Goal: Obtain resource: Download file/media

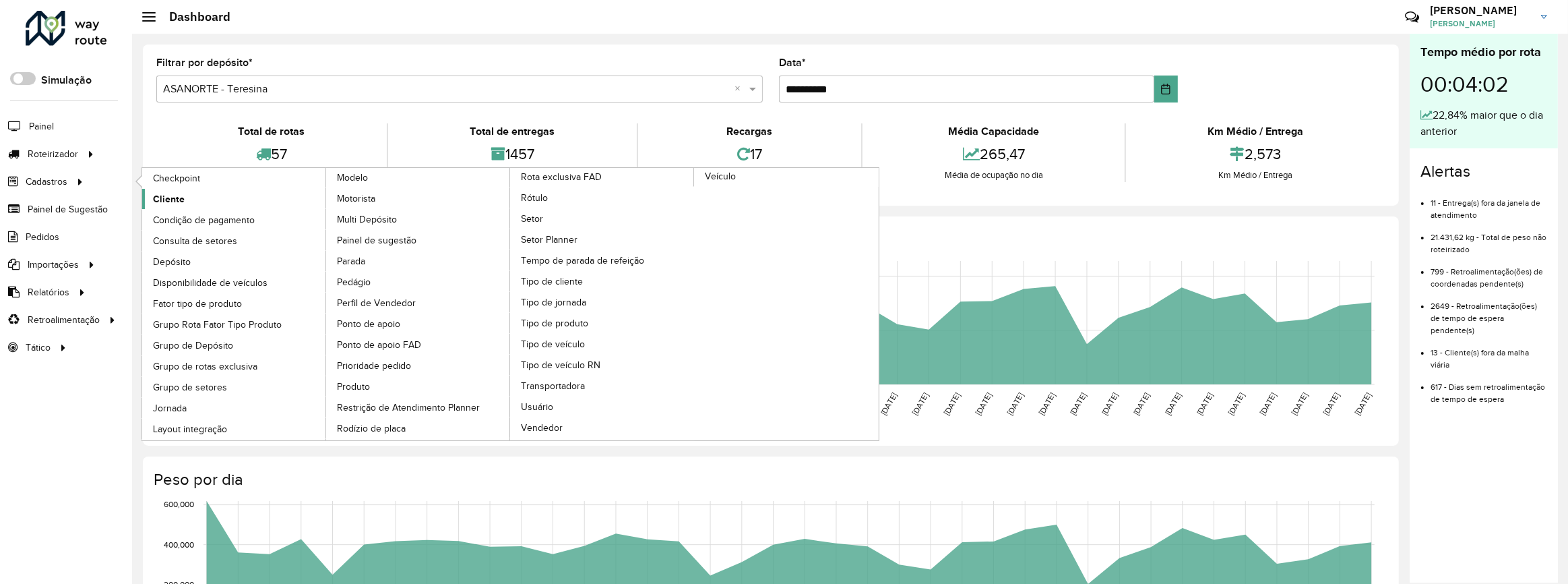
click at [181, 194] on span "Cliente" at bounding box center [168, 199] width 31 height 14
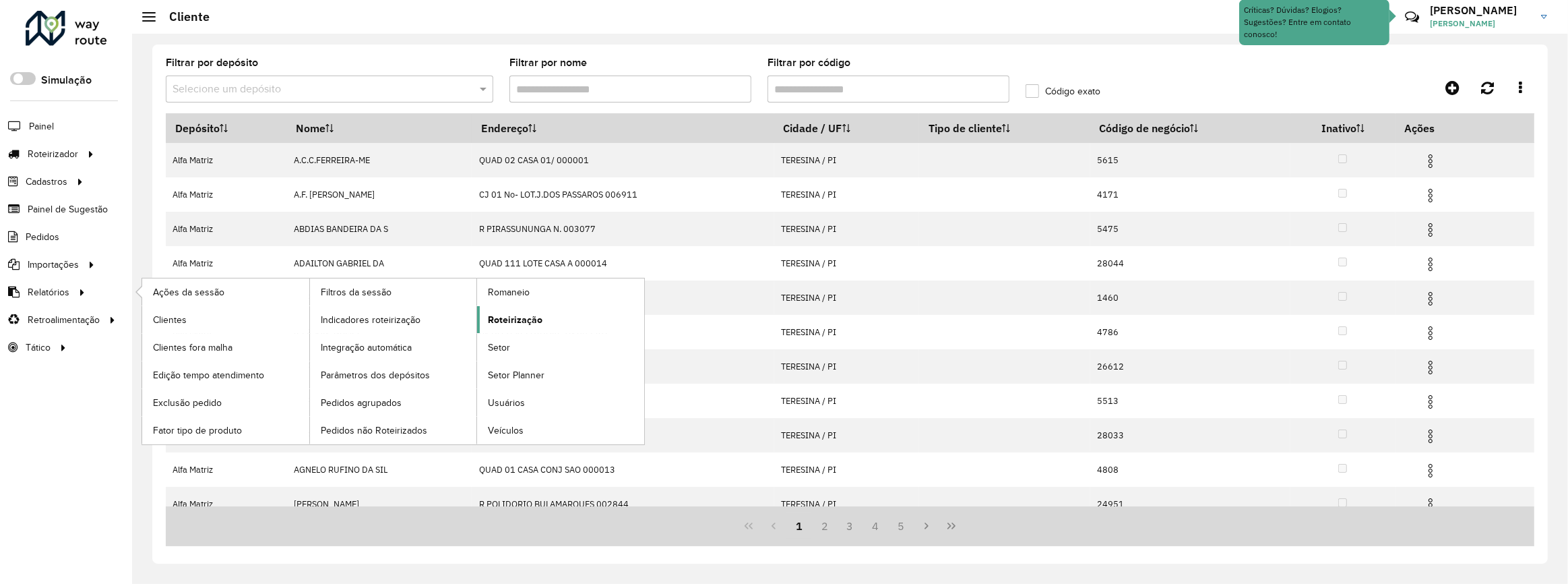
click at [529, 316] on span "Roteirização" at bounding box center [515, 320] width 55 height 14
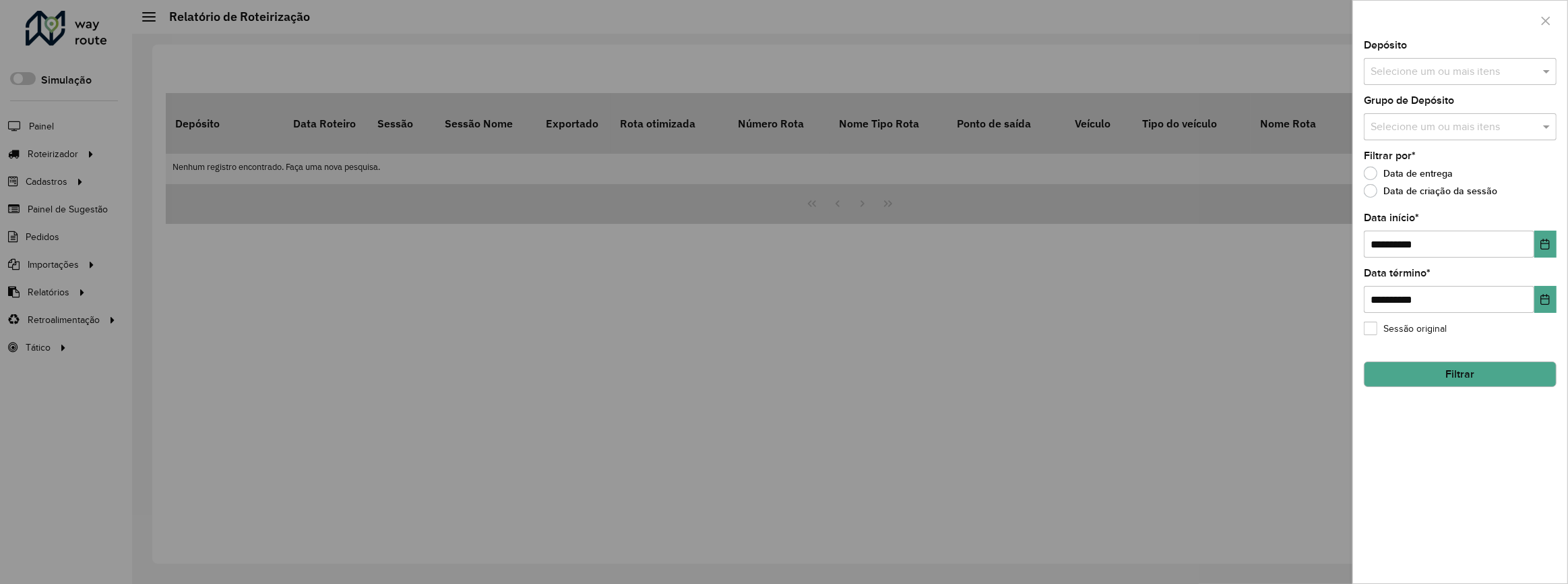
click at [1430, 67] on input "text" at bounding box center [1454, 72] width 173 height 16
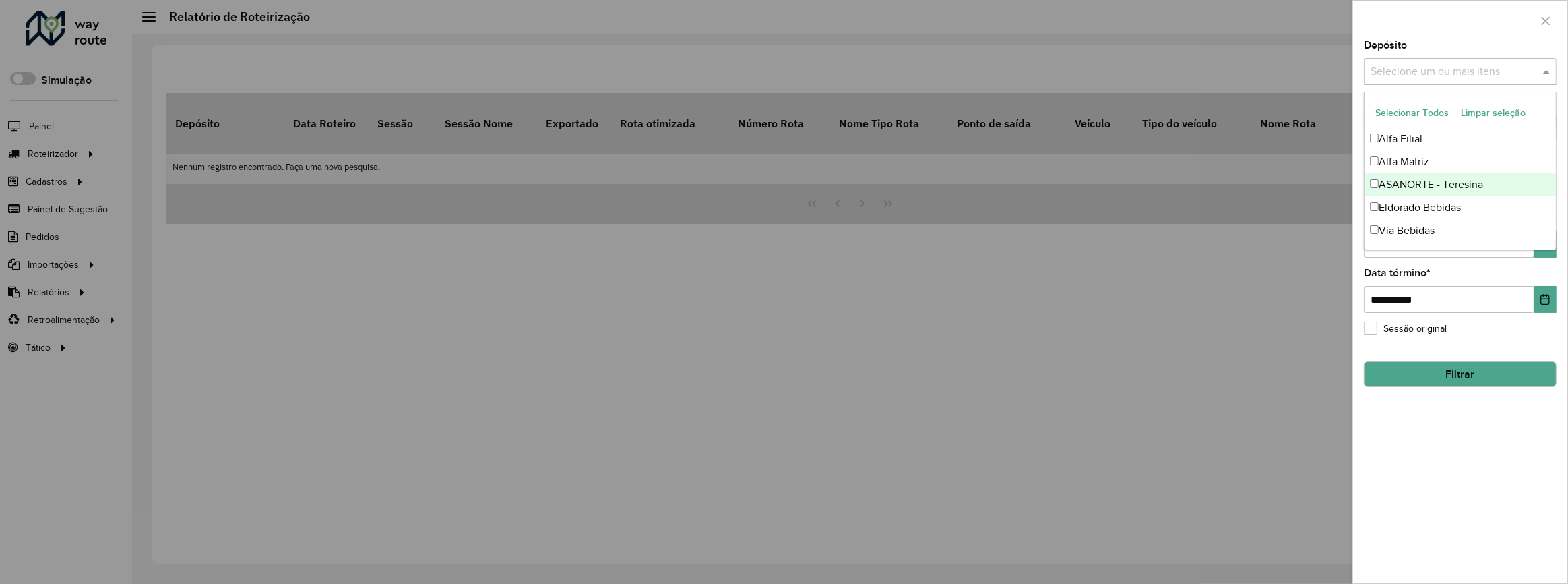
click at [1442, 176] on div "ASANORTE - Teresina" at bounding box center [1461, 185] width 191 height 23
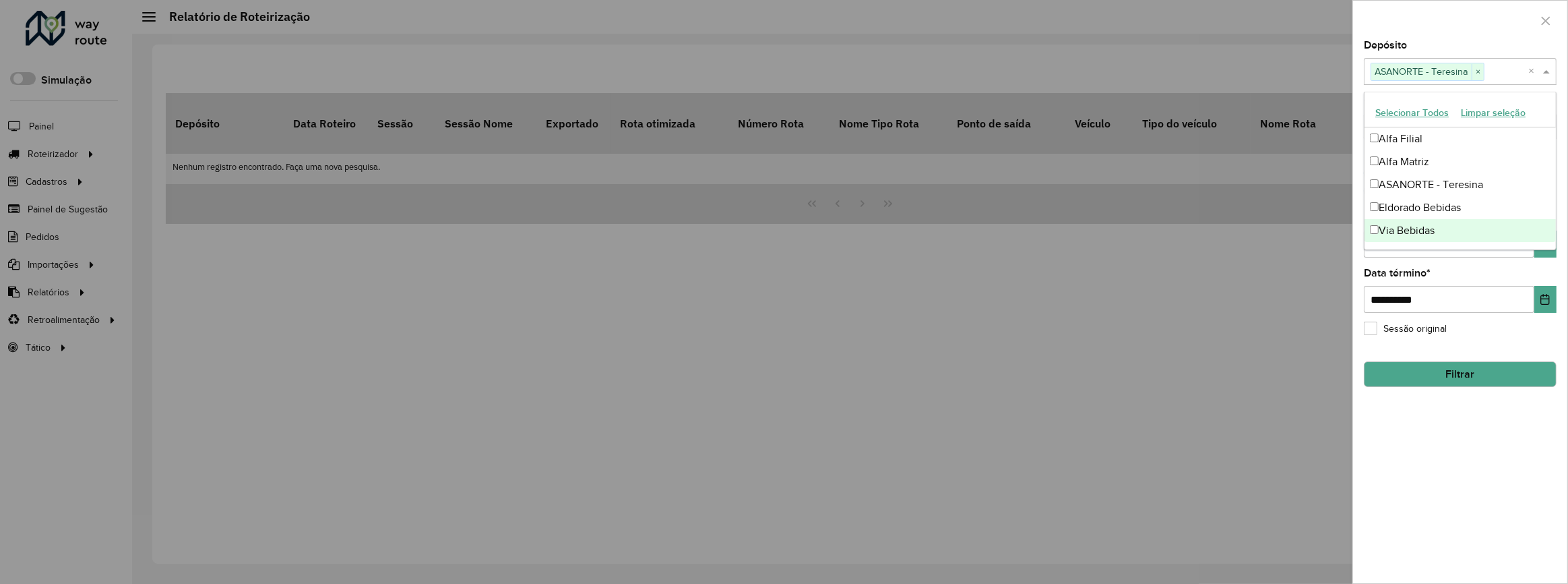
click at [1478, 268] on div "**********" at bounding box center [1461, 290] width 193 height 45
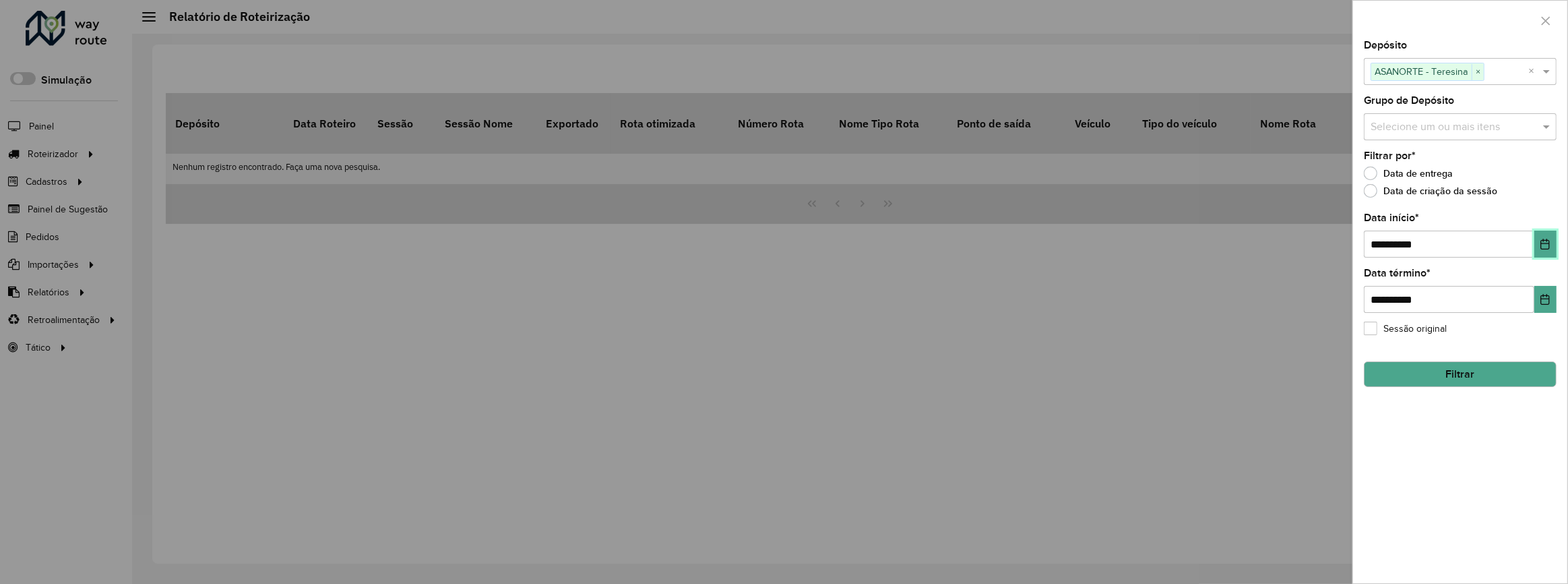
click at [1546, 243] on icon "Choose Date" at bounding box center [1545, 244] width 11 height 11
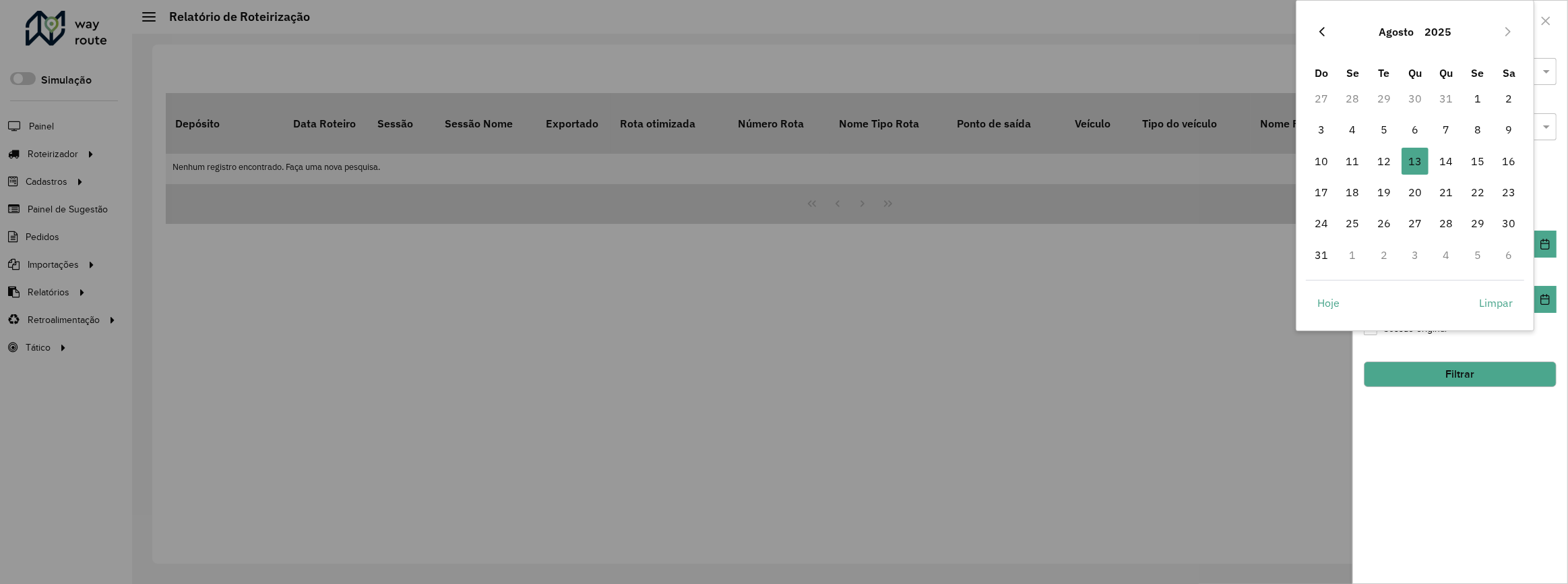
click at [1325, 32] on icon "Previous Month" at bounding box center [1322, 31] width 11 height 11
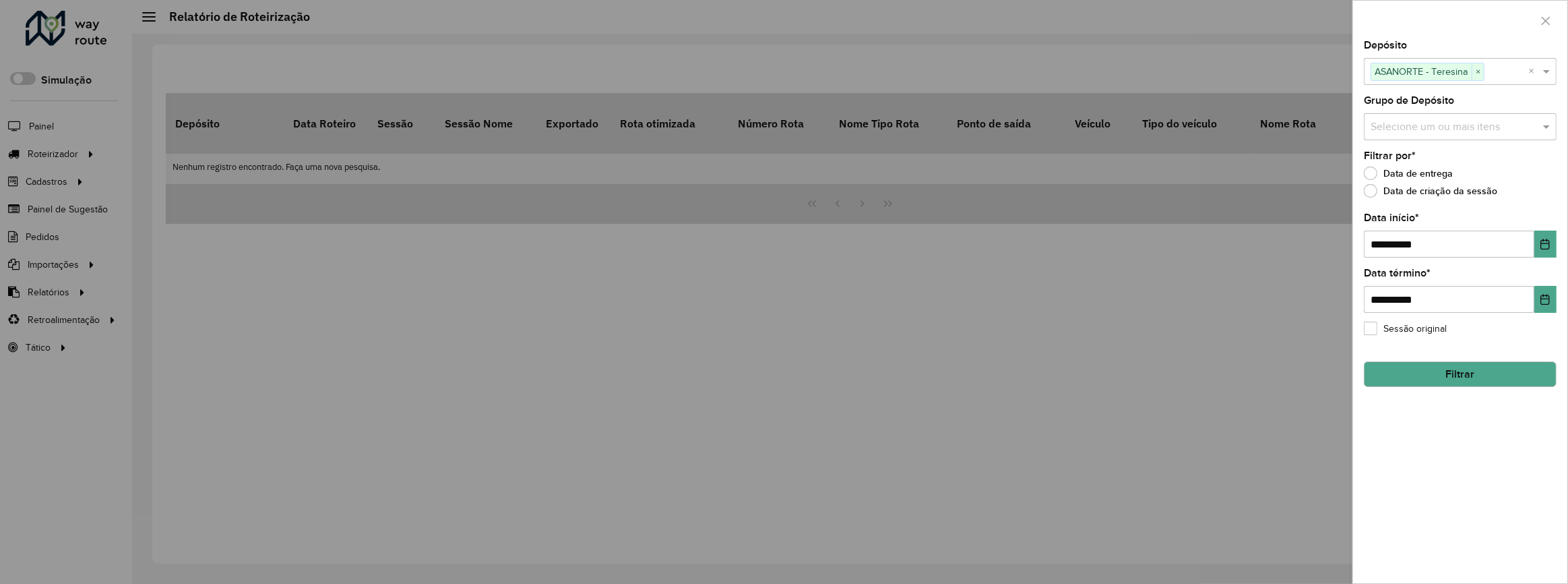
click at [1488, 192] on label "Data de criação da sessão" at bounding box center [1431, 191] width 134 height 14
click at [1538, 233] on button "Choose Date" at bounding box center [1545, 245] width 22 height 27
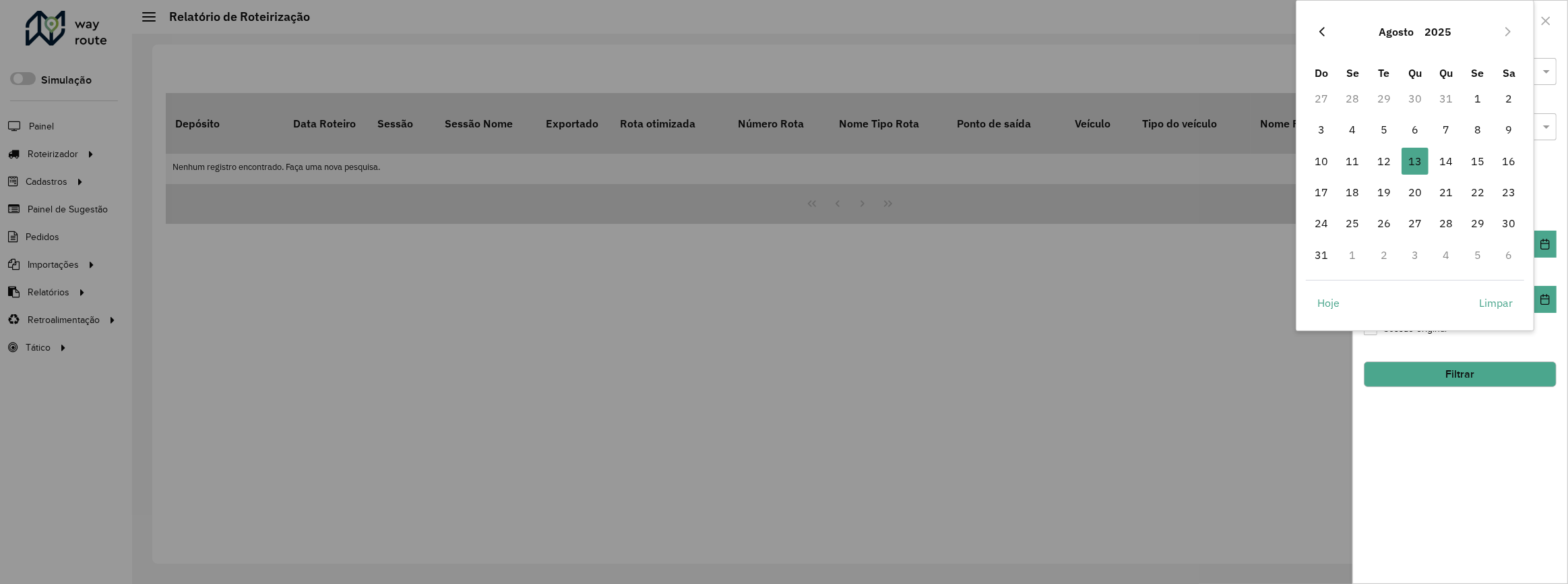
click at [1314, 30] on button "Previous Month" at bounding box center [1322, 31] width 21 height 21
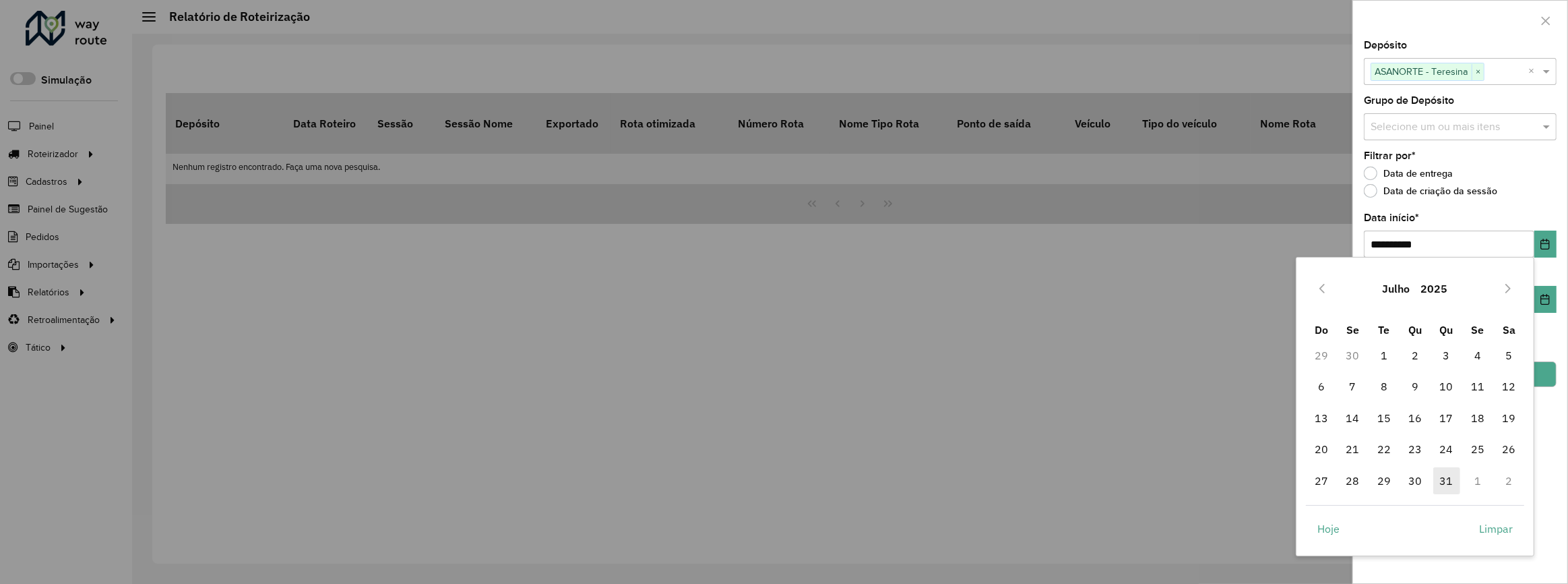
click at [1451, 477] on span "31" at bounding box center [1447, 481] width 27 height 27
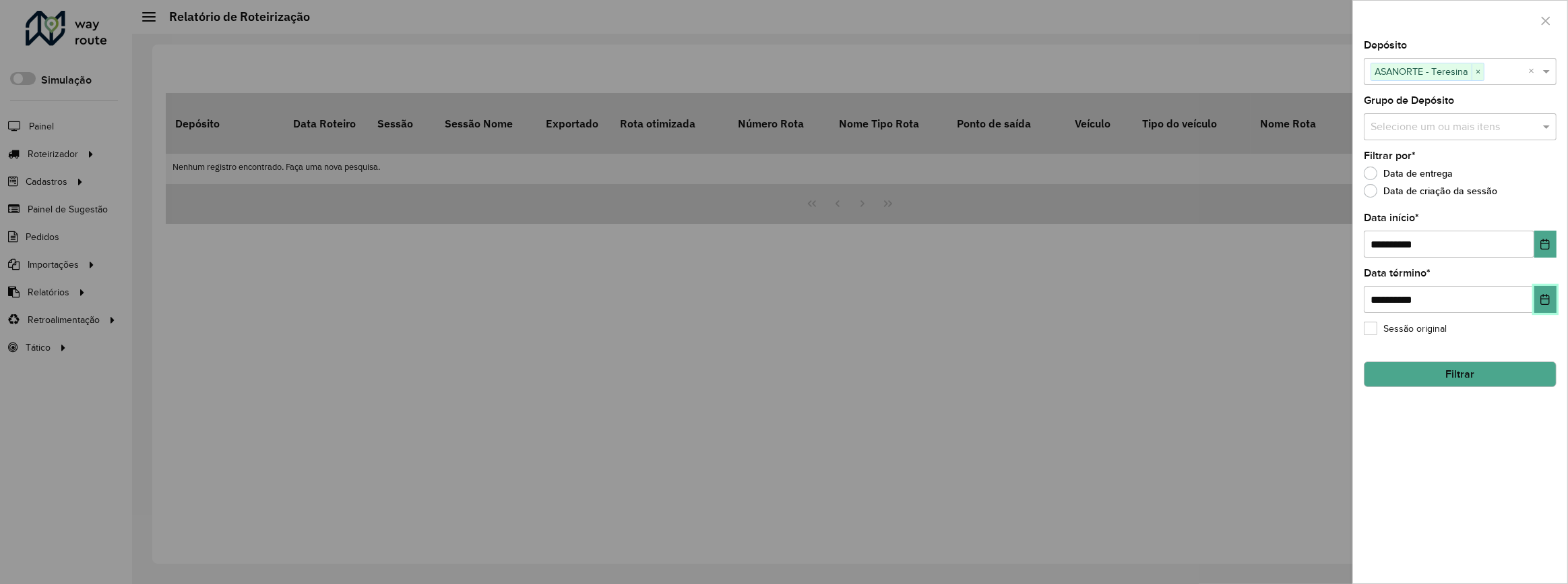
click at [1538, 300] on button "Choose Date" at bounding box center [1545, 300] width 22 height 27
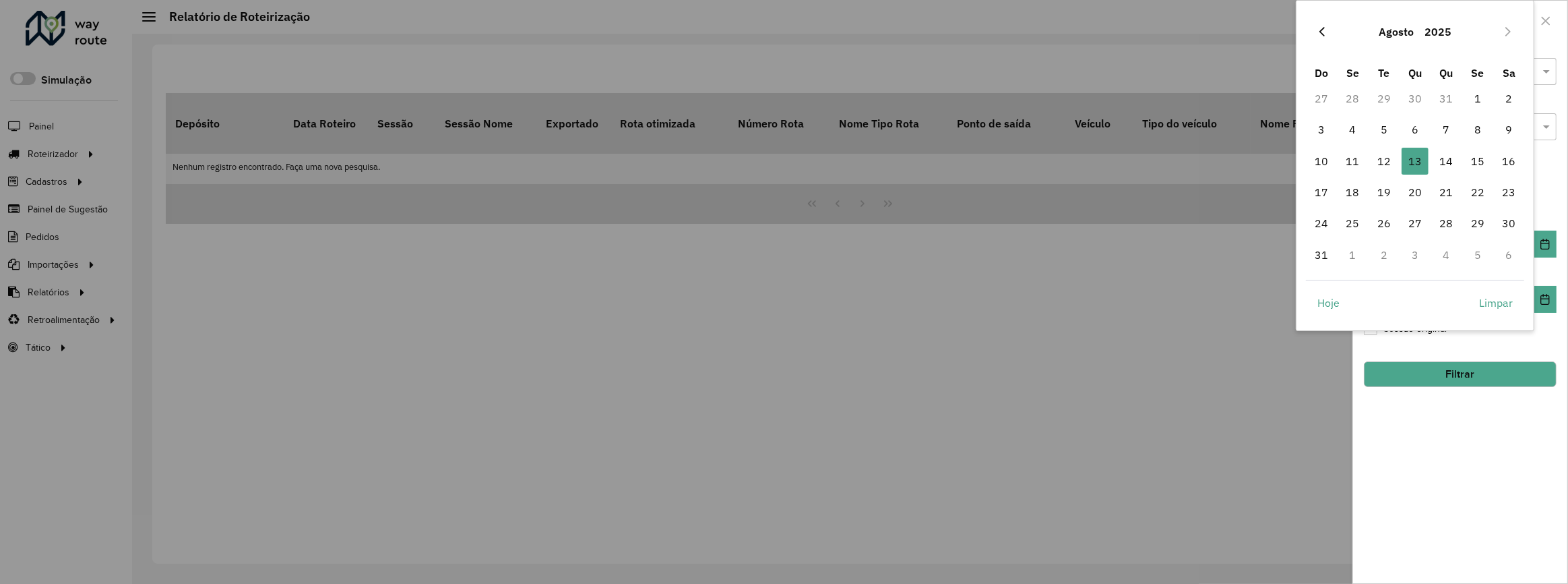
click at [1323, 23] on button "Previous Month" at bounding box center [1322, 31] width 21 height 21
click at [1445, 223] on span "31" at bounding box center [1447, 223] width 27 height 27
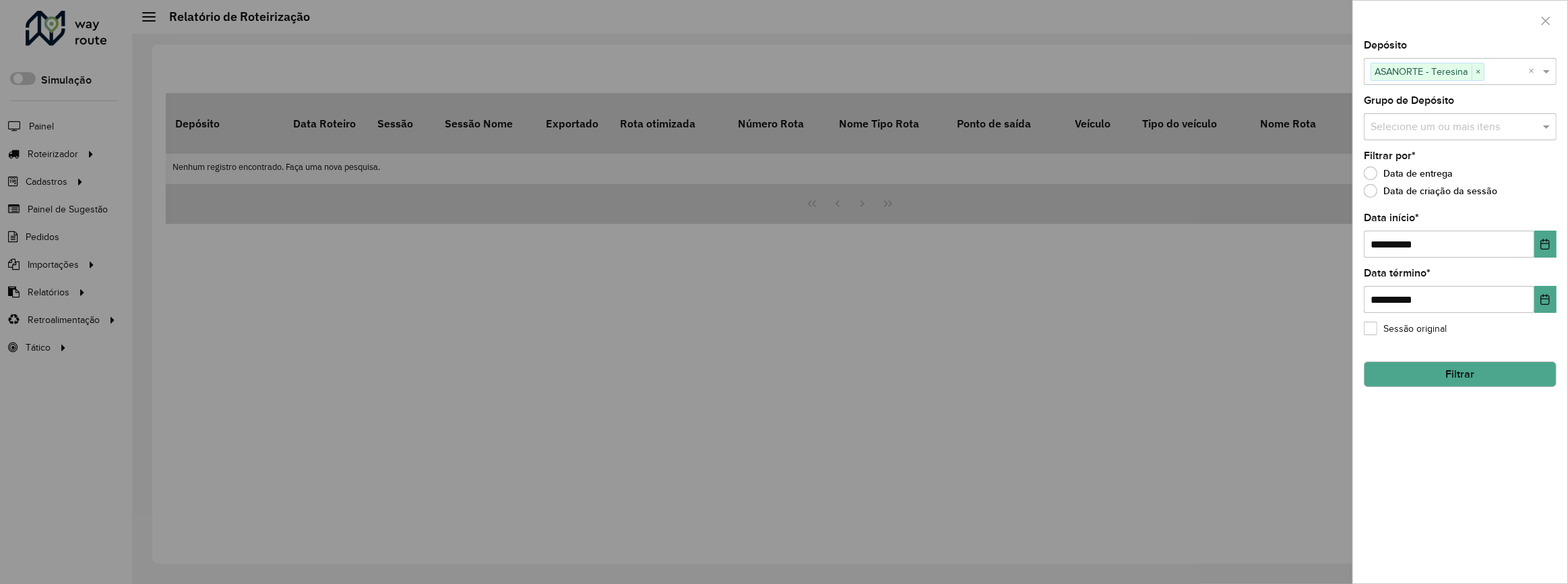
click at [1471, 377] on button "Filtrar" at bounding box center [1461, 374] width 193 height 25
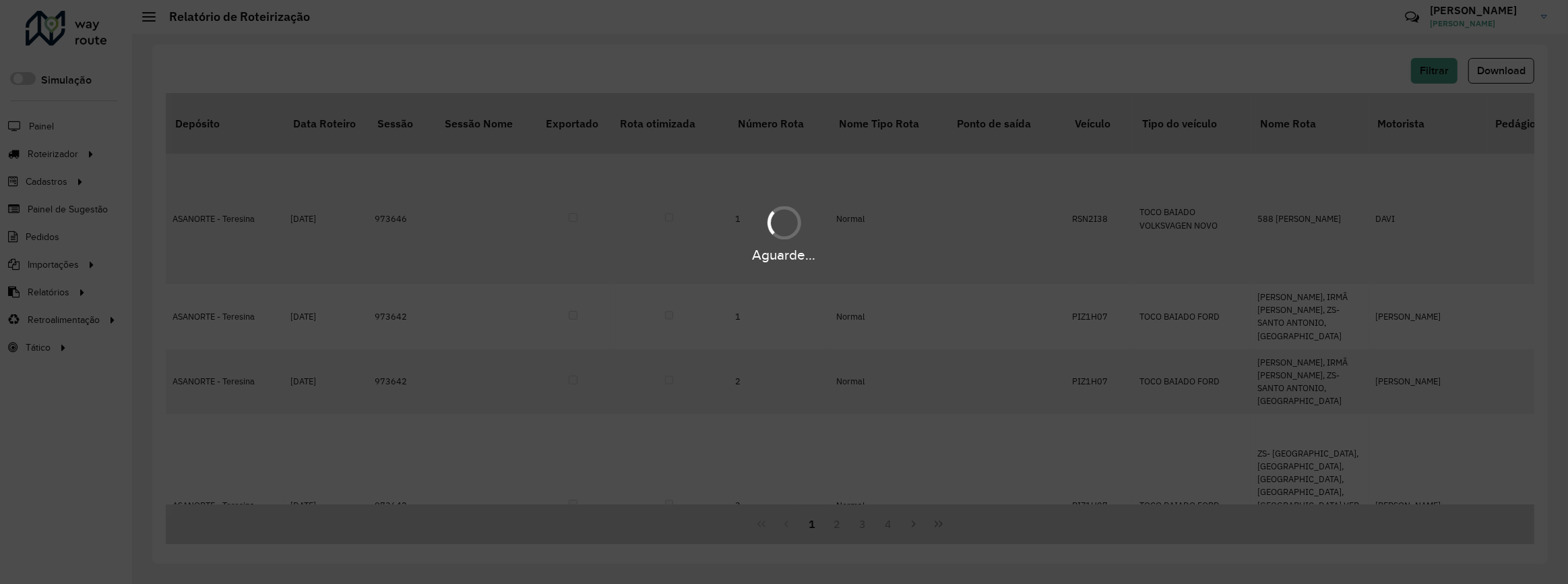
click at [1496, 70] on div "Aguarde..." at bounding box center [784, 292] width 1568 height 584
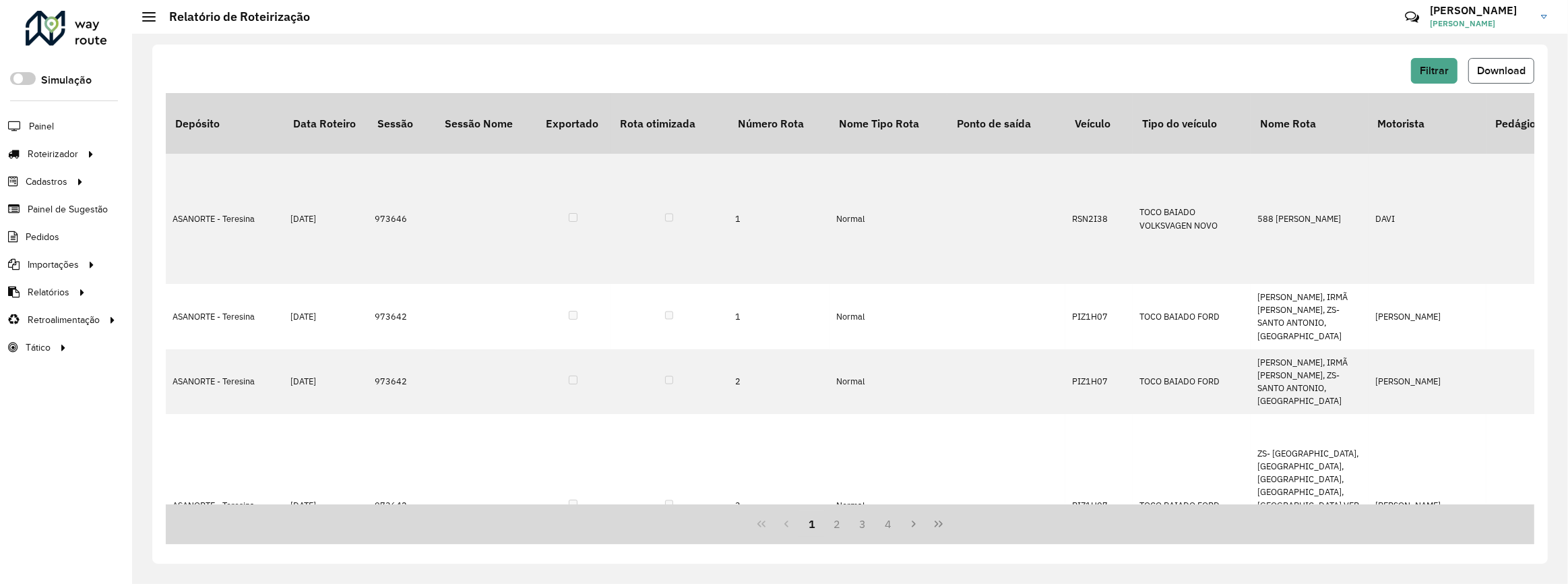
click at [1499, 74] on span "Download" at bounding box center [1501, 70] width 48 height 12
click at [1440, 69] on span "Filtrar" at bounding box center [1434, 70] width 29 height 12
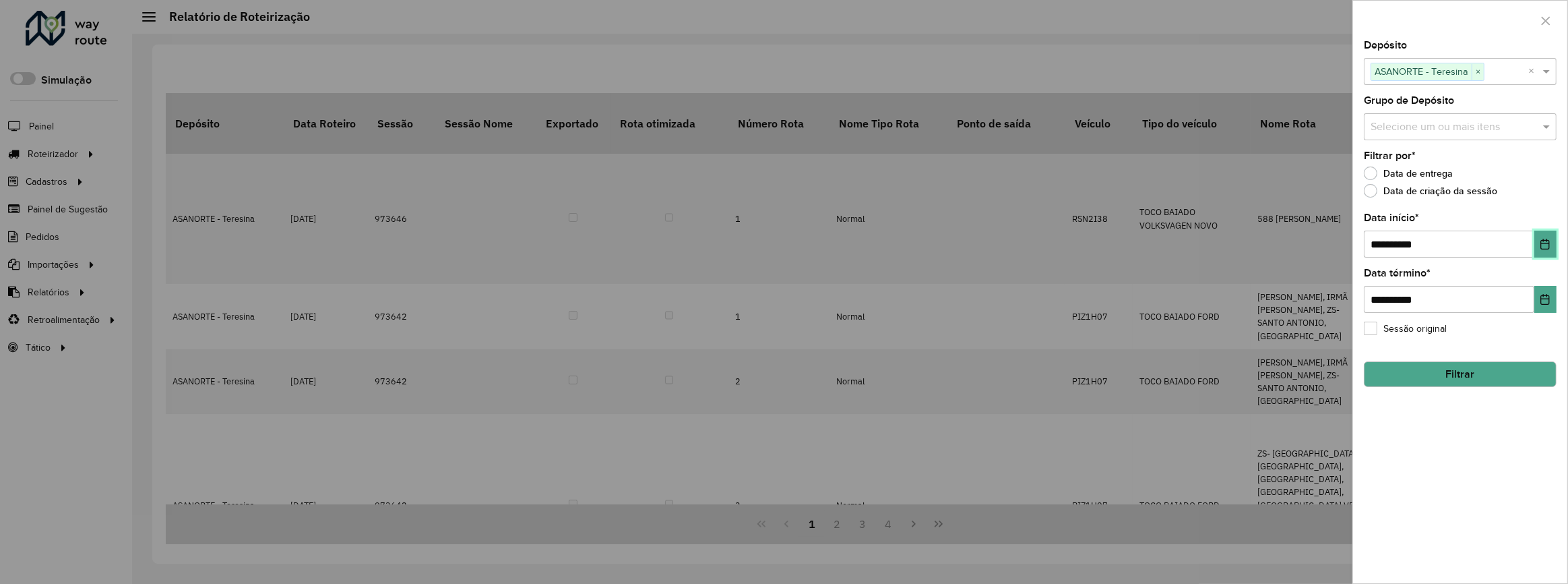
click at [1540, 251] on button "Choose Date" at bounding box center [1545, 245] width 22 height 27
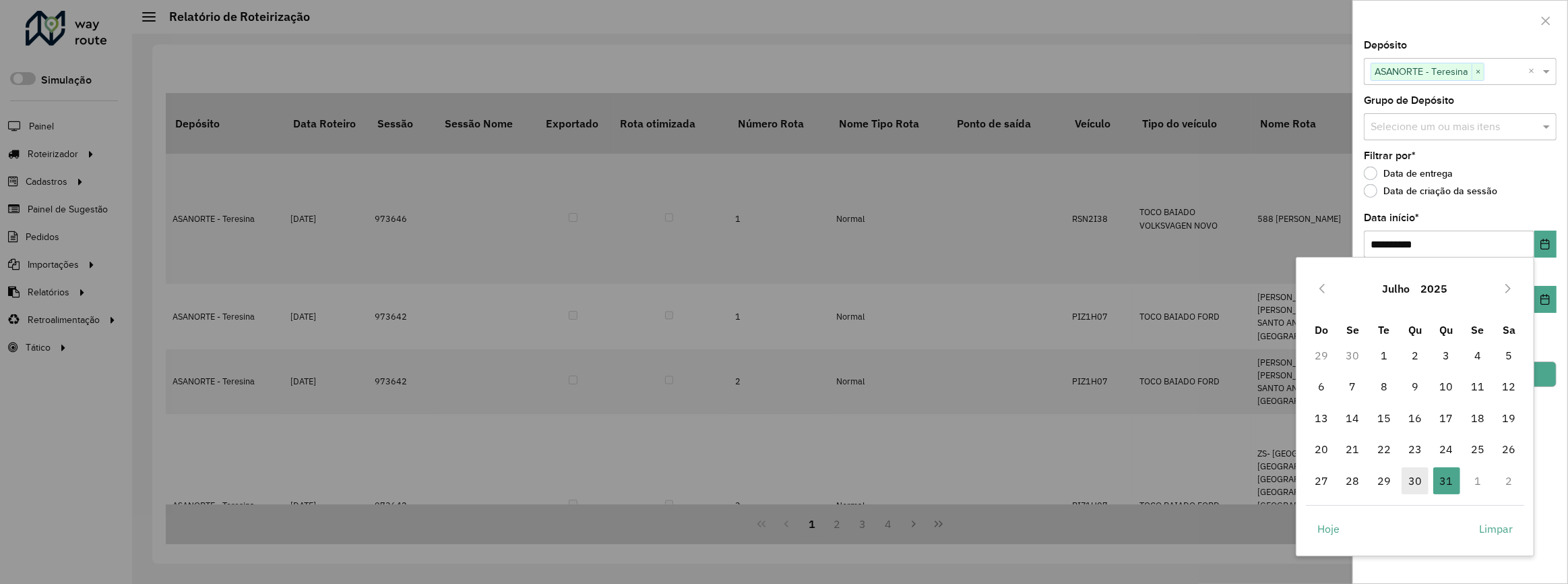
click at [1419, 483] on span "30" at bounding box center [1415, 481] width 27 height 27
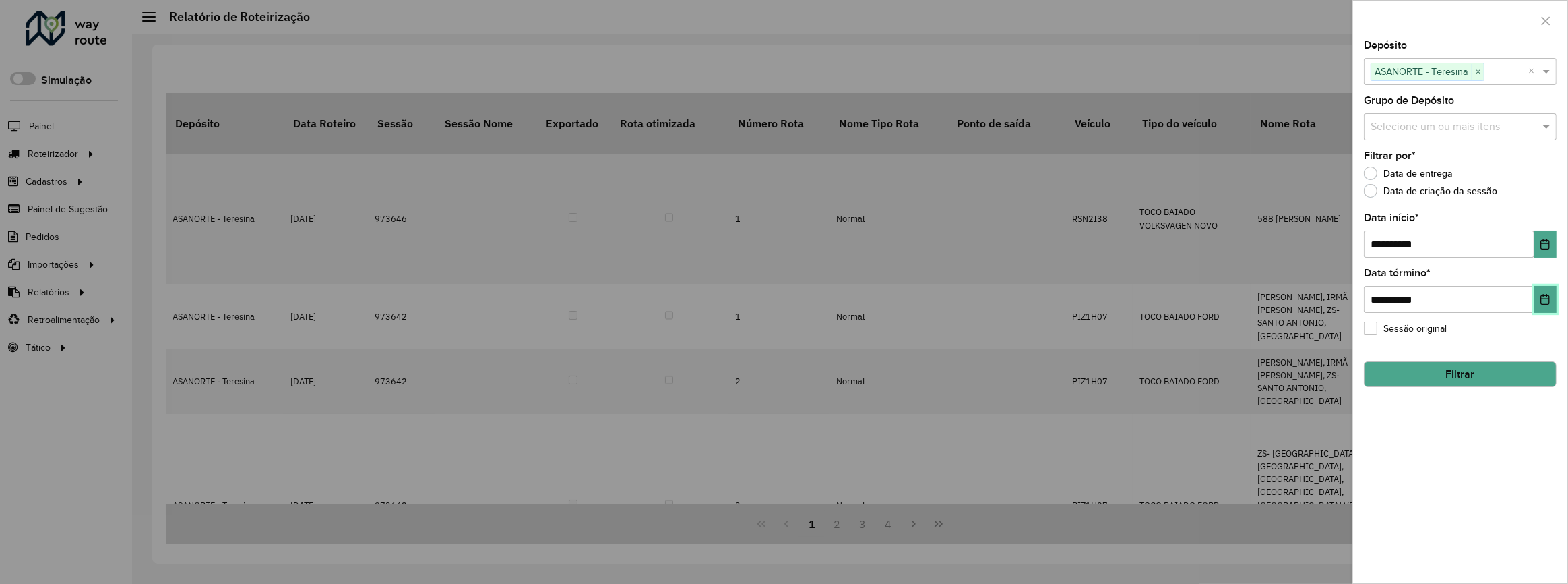
click at [1543, 299] on icon "Choose Date" at bounding box center [1545, 299] width 11 height 11
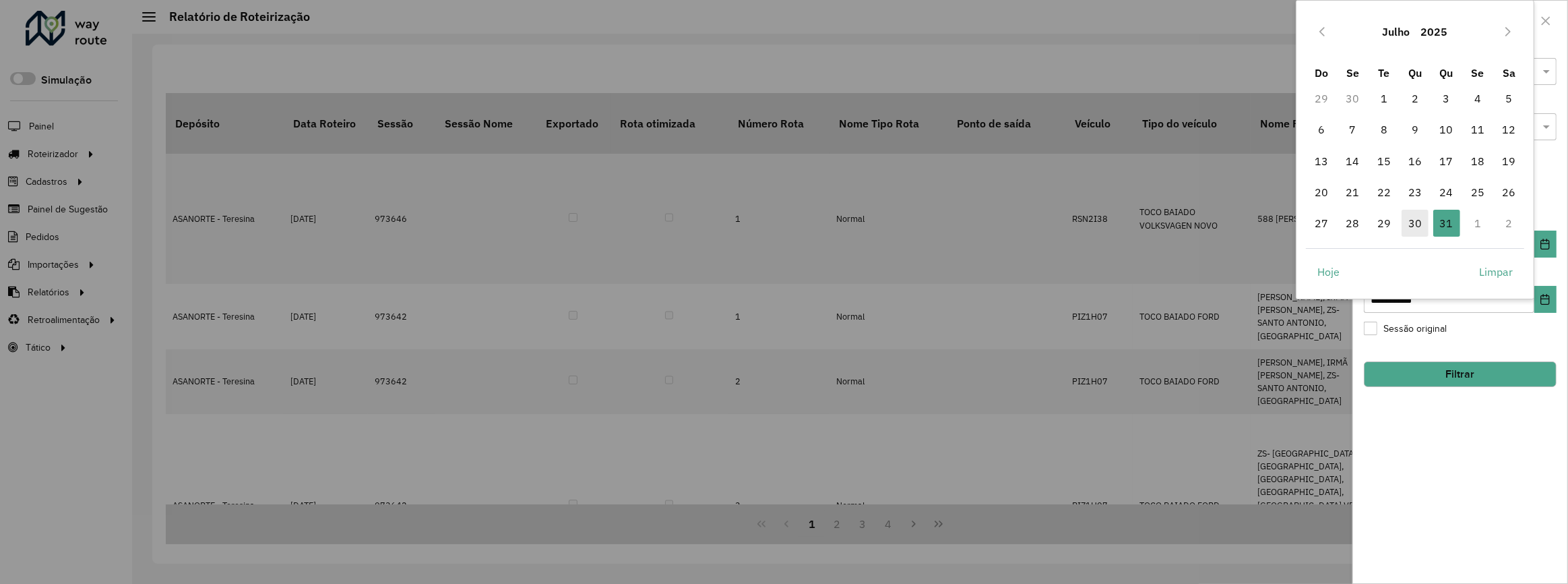
click at [1411, 223] on span "30" at bounding box center [1415, 223] width 27 height 27
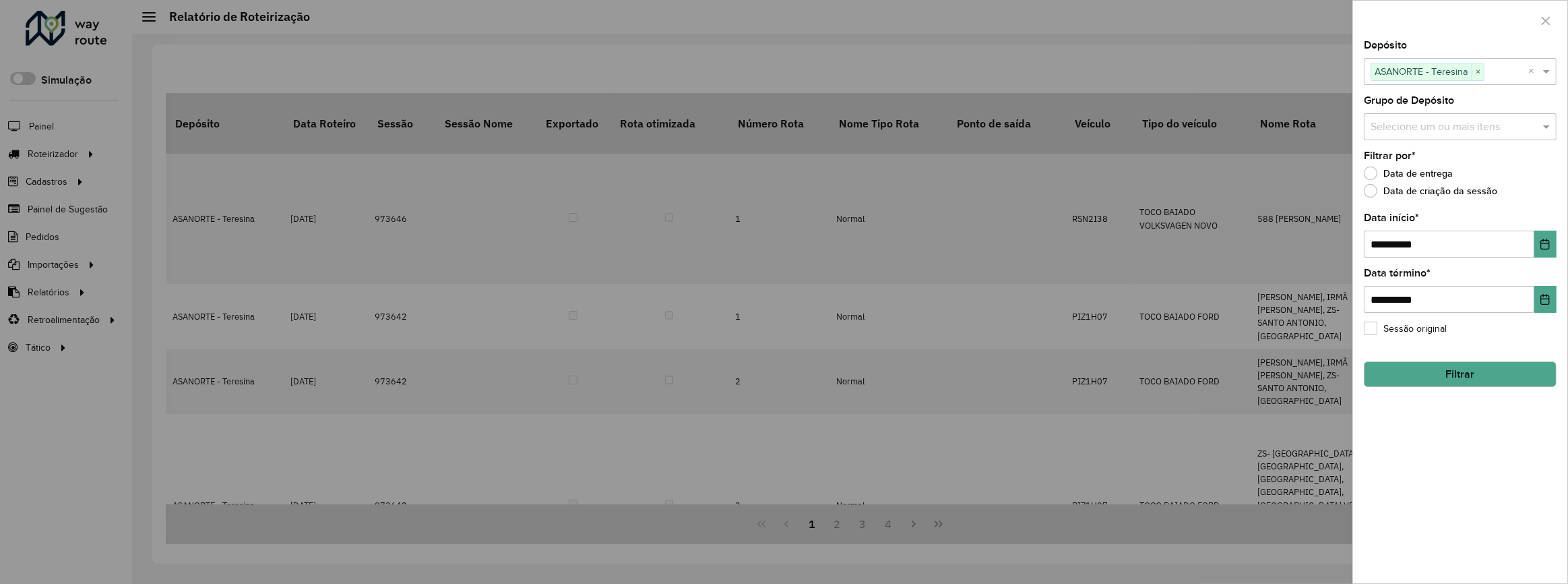
click at [1442, 365] on button "Filtrar" at bounding box center [1461, 374] width 193 height 25
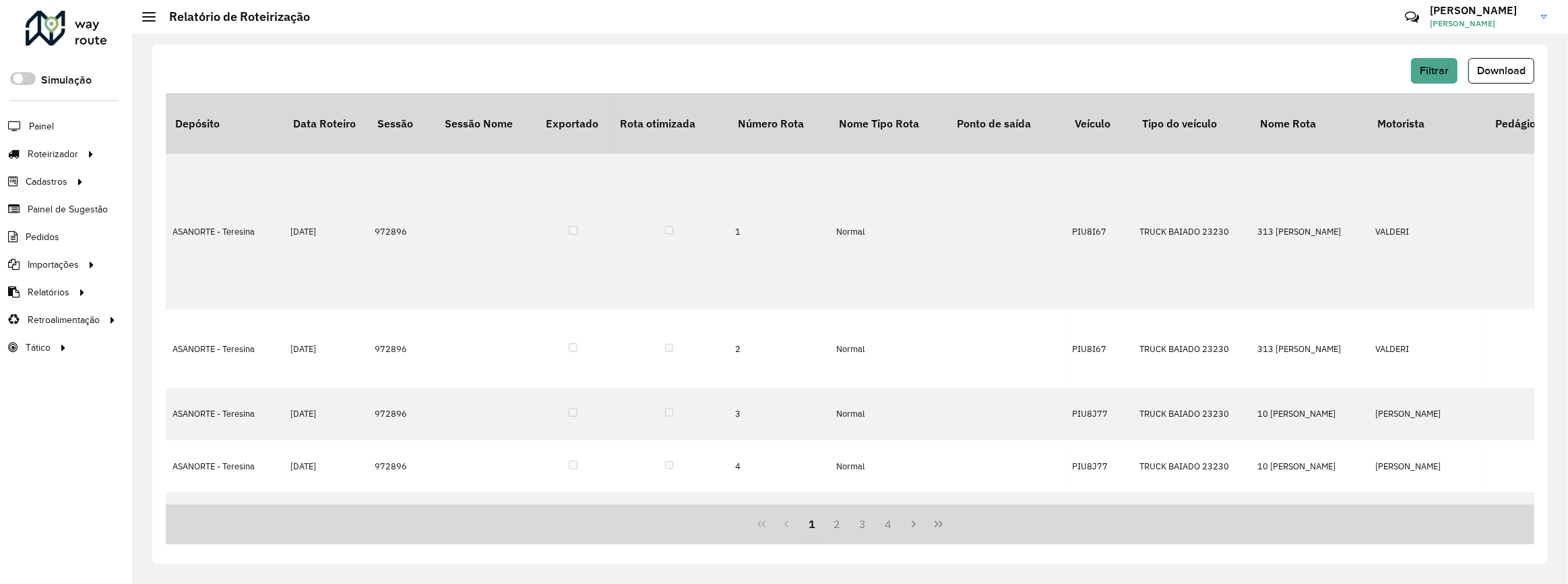
click at [1199, 59] on div "Filtrar Download" at bounding box center [850, 71] width 1368 height 25
click at [1472, 73] on button "Download" at bounding box center [1501, 71] width 66 height 25
